Goal: Task Accomplishment & Management: Use online tool/utility

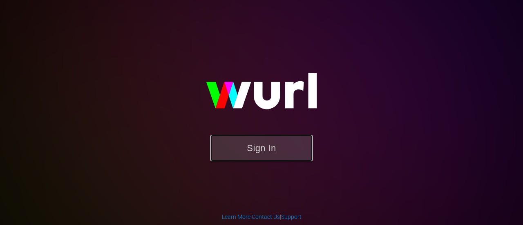
click at [264, 150] on button "Sign In" at bounding box center [261, 148] width 102 height 27
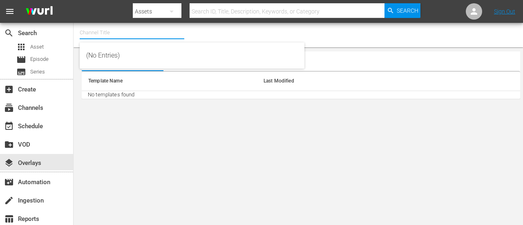
click at [119, 35] on input "text" at bounding box center [132, 33] width 105 height 20
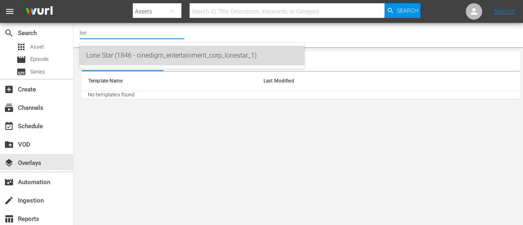
click at [105, 58] on div "Lone Star (1846 - cinedigm_entertainment_corp_lonestar_1)" at bounding box center [192, 56] width 212 height 20
type input "Lone Star (1846 - cinedigm_entertainment_corp_lonestar_1)"
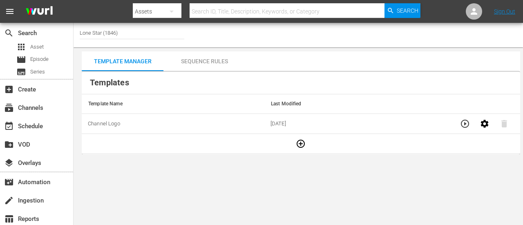
scroll to position [6, 0]
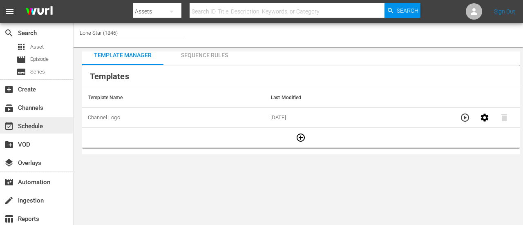
click at [36, 127] on div "event_available Schedule" at bounding box center [23, 124] width 46 height 7
